Goal: Task Accomplishment & Management: Use online tool/utility

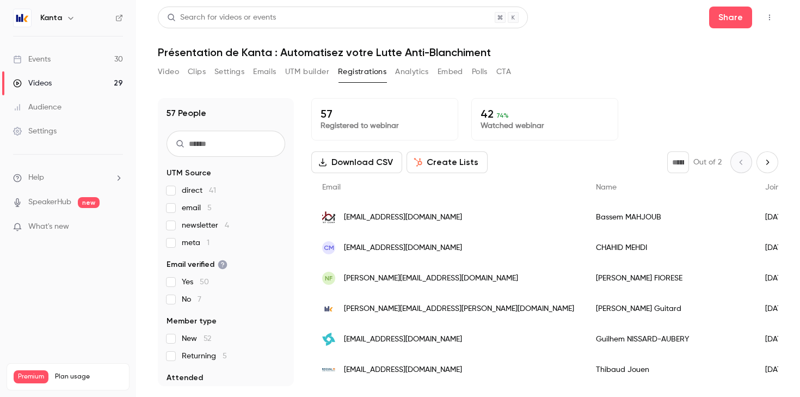
click at [67, 54] on link "Events 30" at bounding box center [68, 59] width 136 height 24
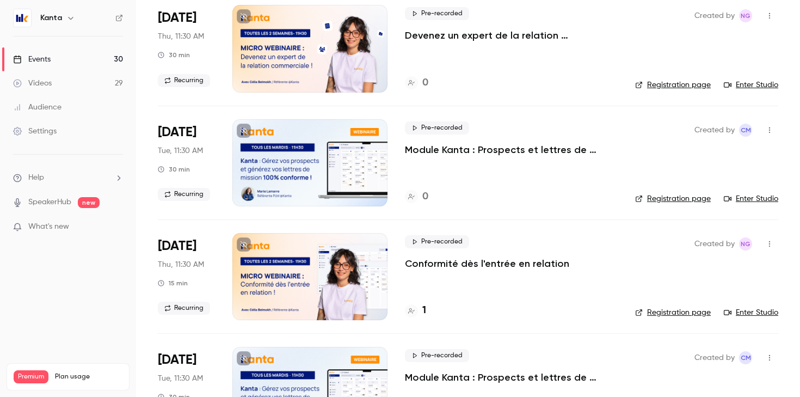
scroll to position [11, 0]
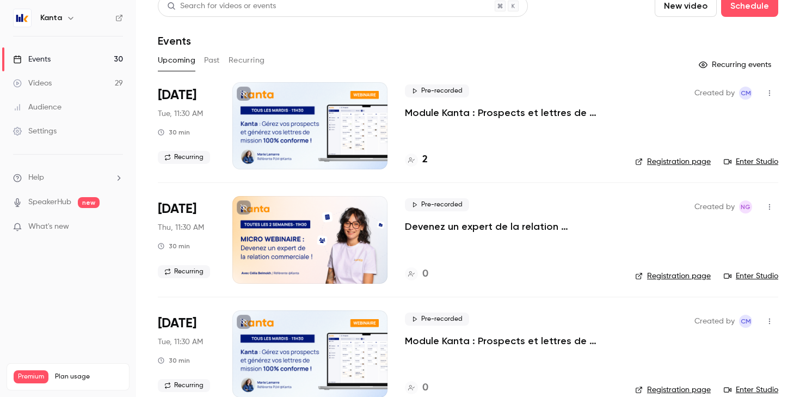
click at [235, 57] on button "Recurring" at bounding box center [247, 60] width 36 height 17
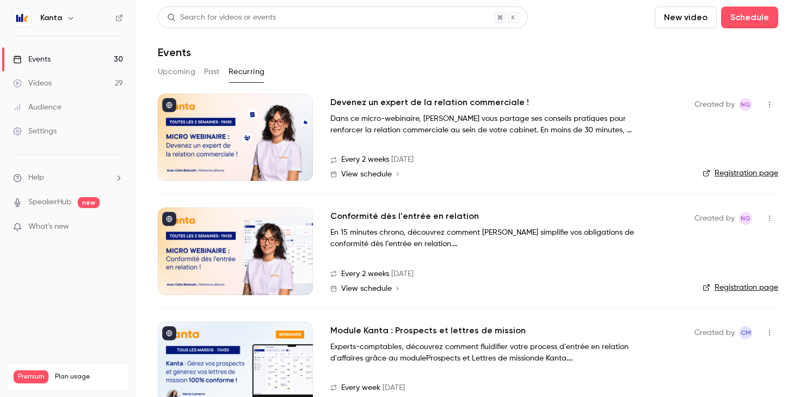
scroll to position [32, 0]
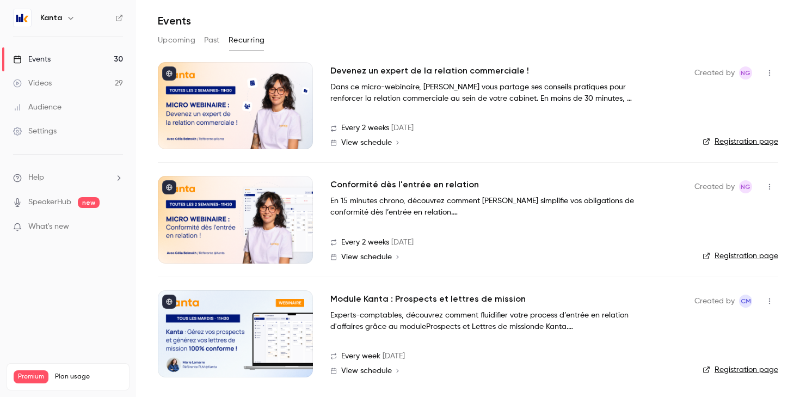
click at [258, 328] on div at bounding box center [235, 333] width 155 height 87
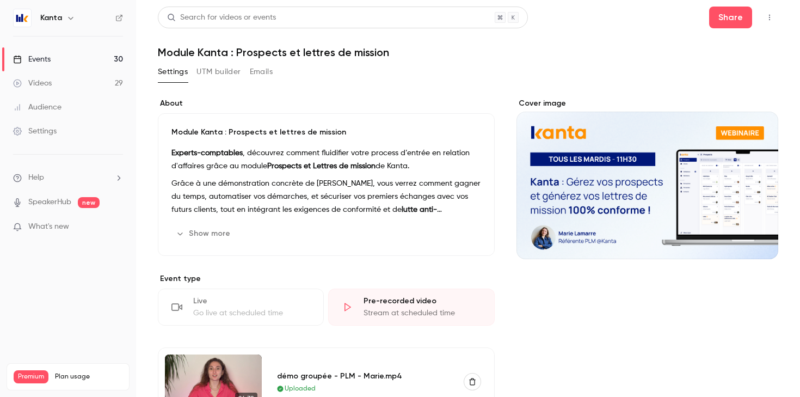
click at [204, 71] on button "UTM builder" at bounding box center [219, 71] width 44 height 17
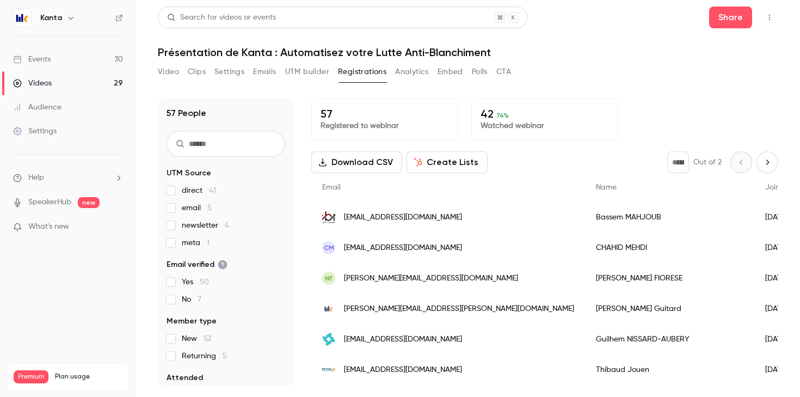
click at [63, 57] on link "Events 30" at bounding box center [68, 59] width 136 height 24
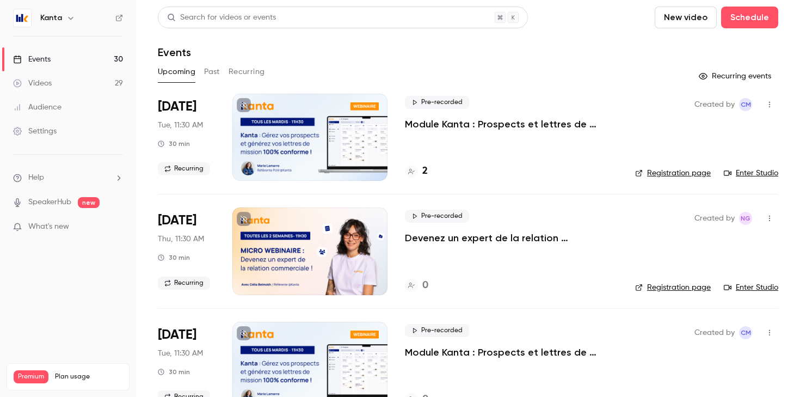
click at [238, 68] on button "Recurring" at bounding box center [247, 71] width 36 height 17
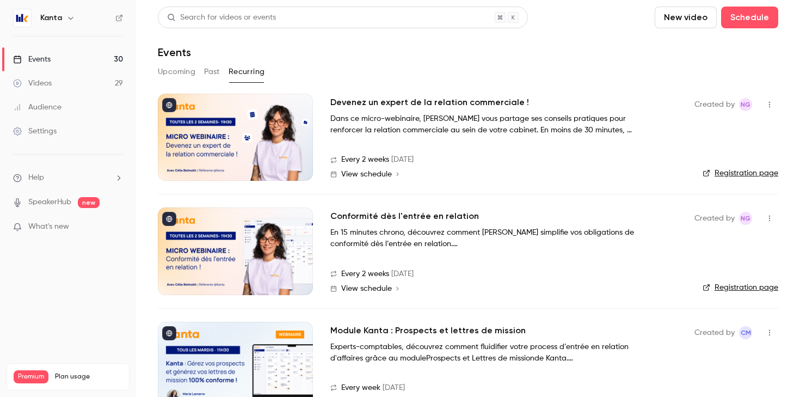
click at [253, 151] on div at bounding box center [235, 137] width 155 height 87
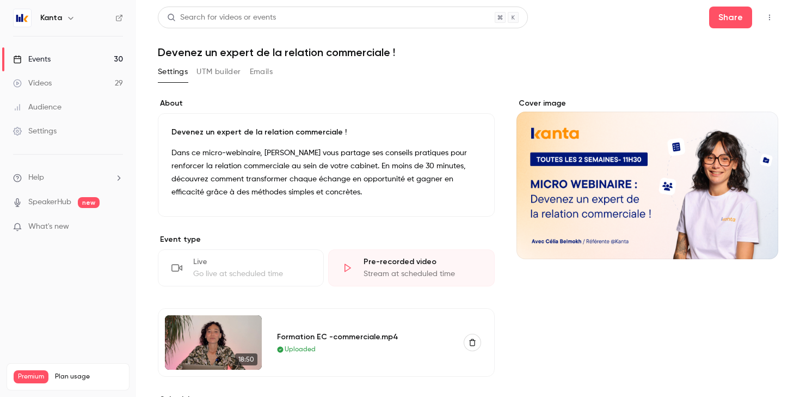
click at [223, 76] on button "UTM builder" at bounding box center [219, 71] width 44 height 17
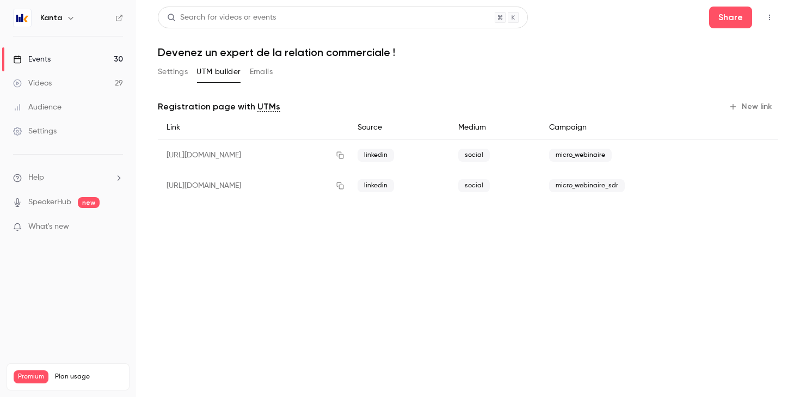
click at [759, 105] on button "New link" at bounding box center [752, 106] width 54 height 17
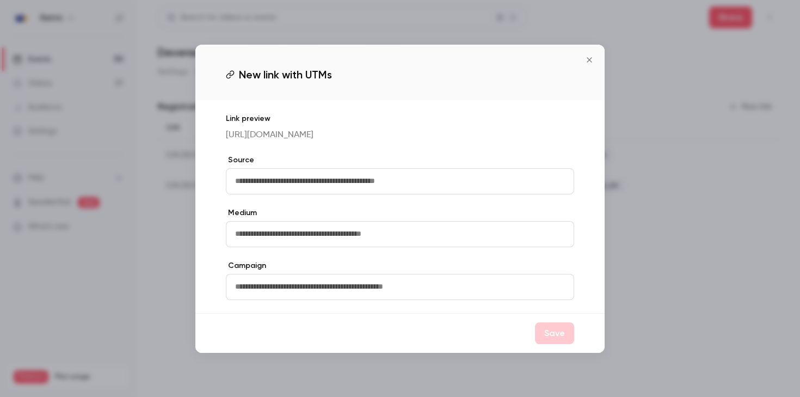
click at [319, 184] on input "text" at bounding box center [400, 181] width 348 height 26
type input "*******"
click at [311, 236] on input "text" at bounding box center [400, 234] width 348 height 26
type input "******"
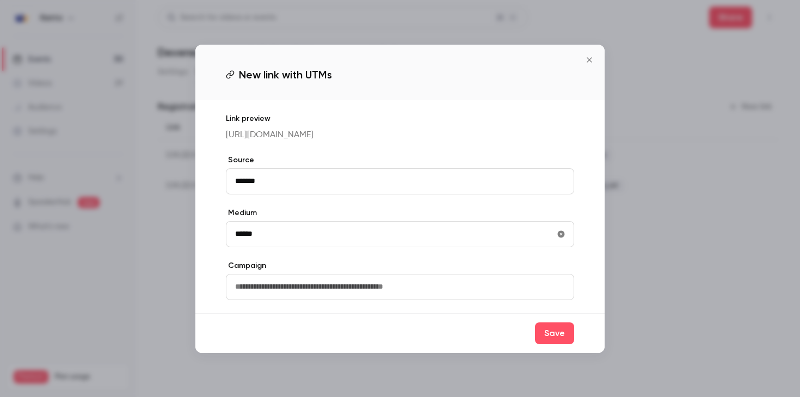
click at [304, 292] on input "text" at bounding box center [400, 287] width 348 height 26
type input "**********"
click at [561, 334] on button "Save" at bounding box center [554, 333] width 39 height 22
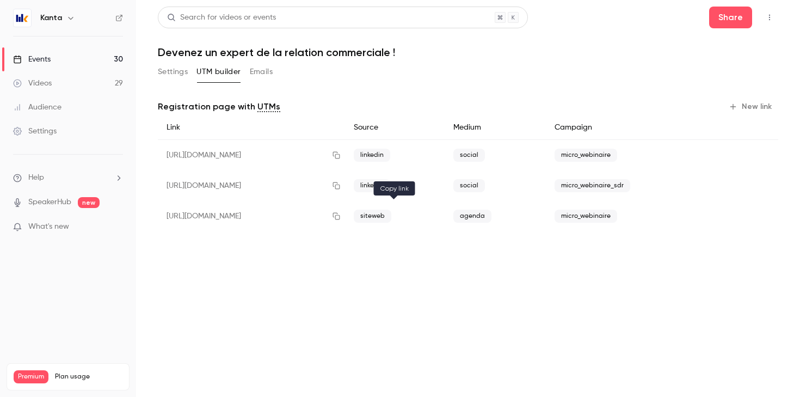
click at [345, 218] on button "button" at bounding box center [336, 215] width 17 height 17
click at [341, 217] on icon "button" at bounding box center [336, 216] width 9 height 8
click at [358, 296] on main "Search for videos or events Share Devenez un expert de la relation commerciale …" at bounding box center [468, 198] width 664 height 397
